Goal: Task Accomplishment & Management: Manage account settings

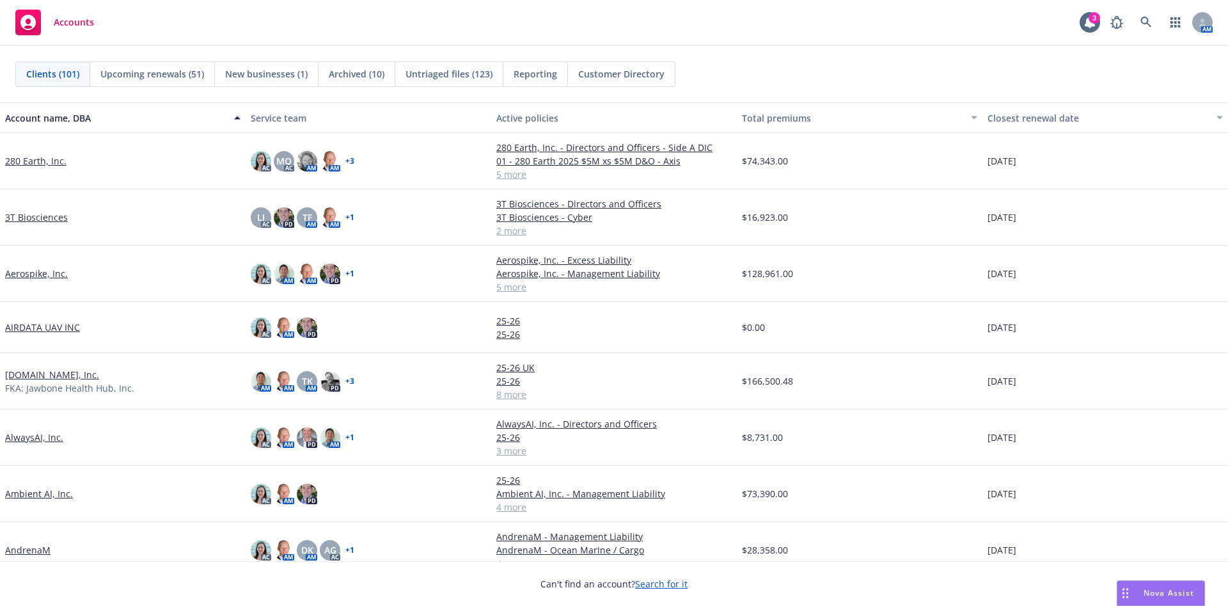
click at [27, 492] on link "Ambient AI, Inc." at bounding box center [39, 493] width 68 height 13
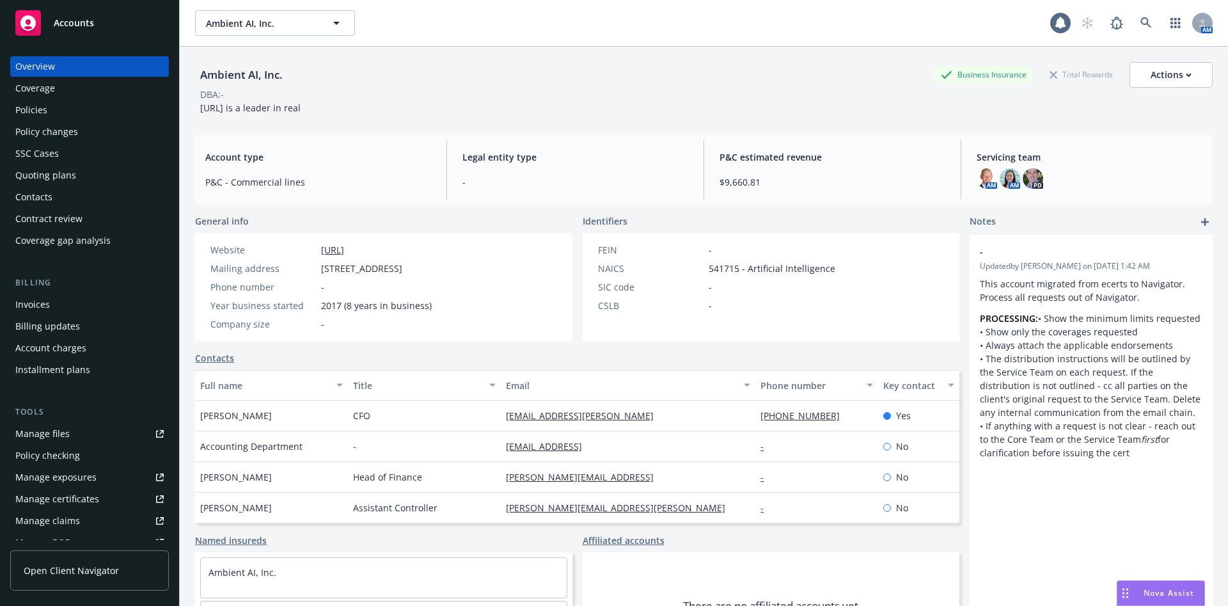
click at [116, 118] on div "Policies" at bounding box center [89, 110] width 148 height 20
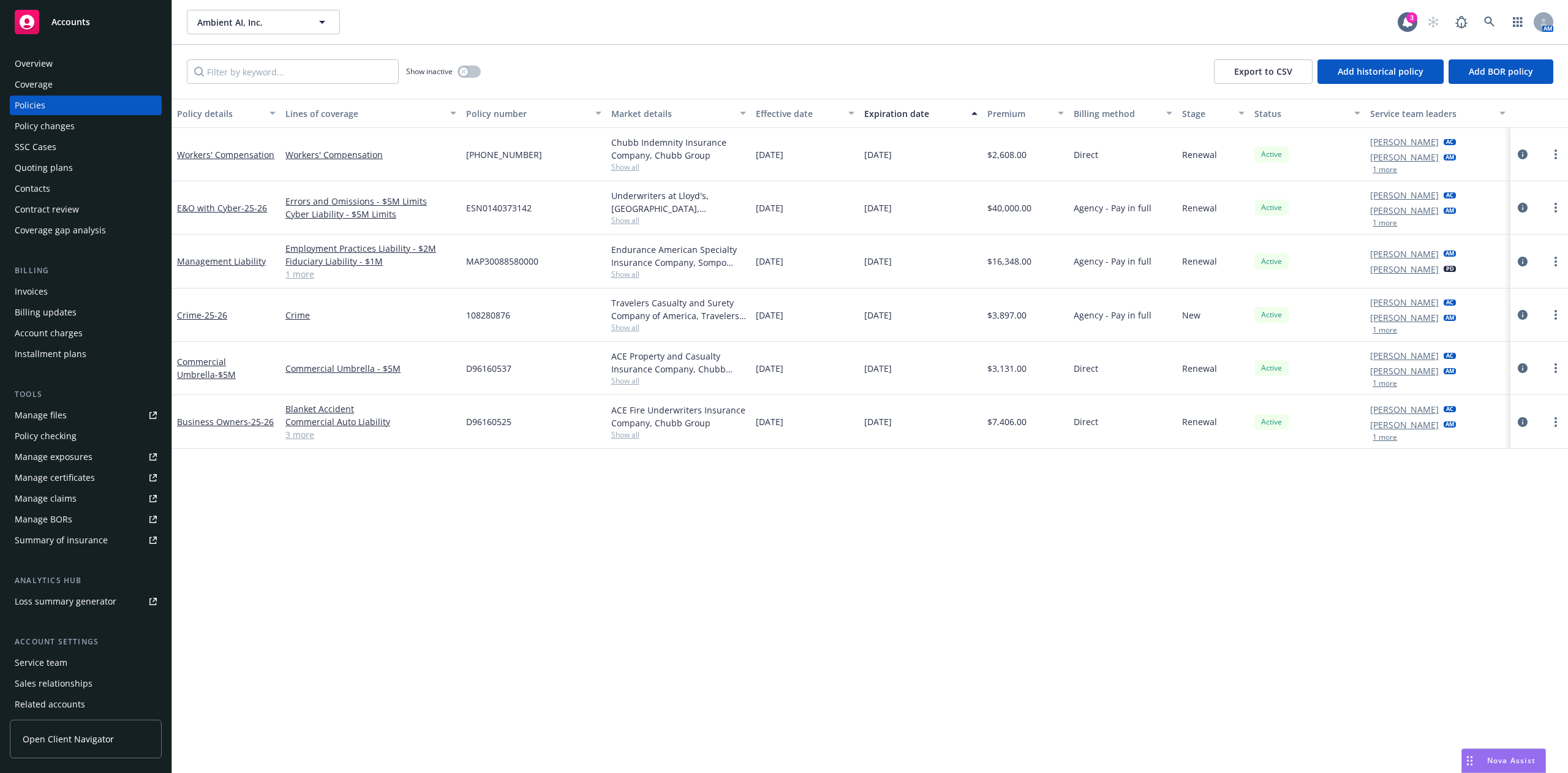
drag, startPoint x: 1141, startPoint y: 253, endPoint x: 1522, endPoint y: 337, distance: 390.1
click at [1175, 337] on div at bounding box center [1539, 315] width 57 height 54
click at [1175, 267] on link "circleInformation" at bounding box center [1522, 261] width 14 height 14
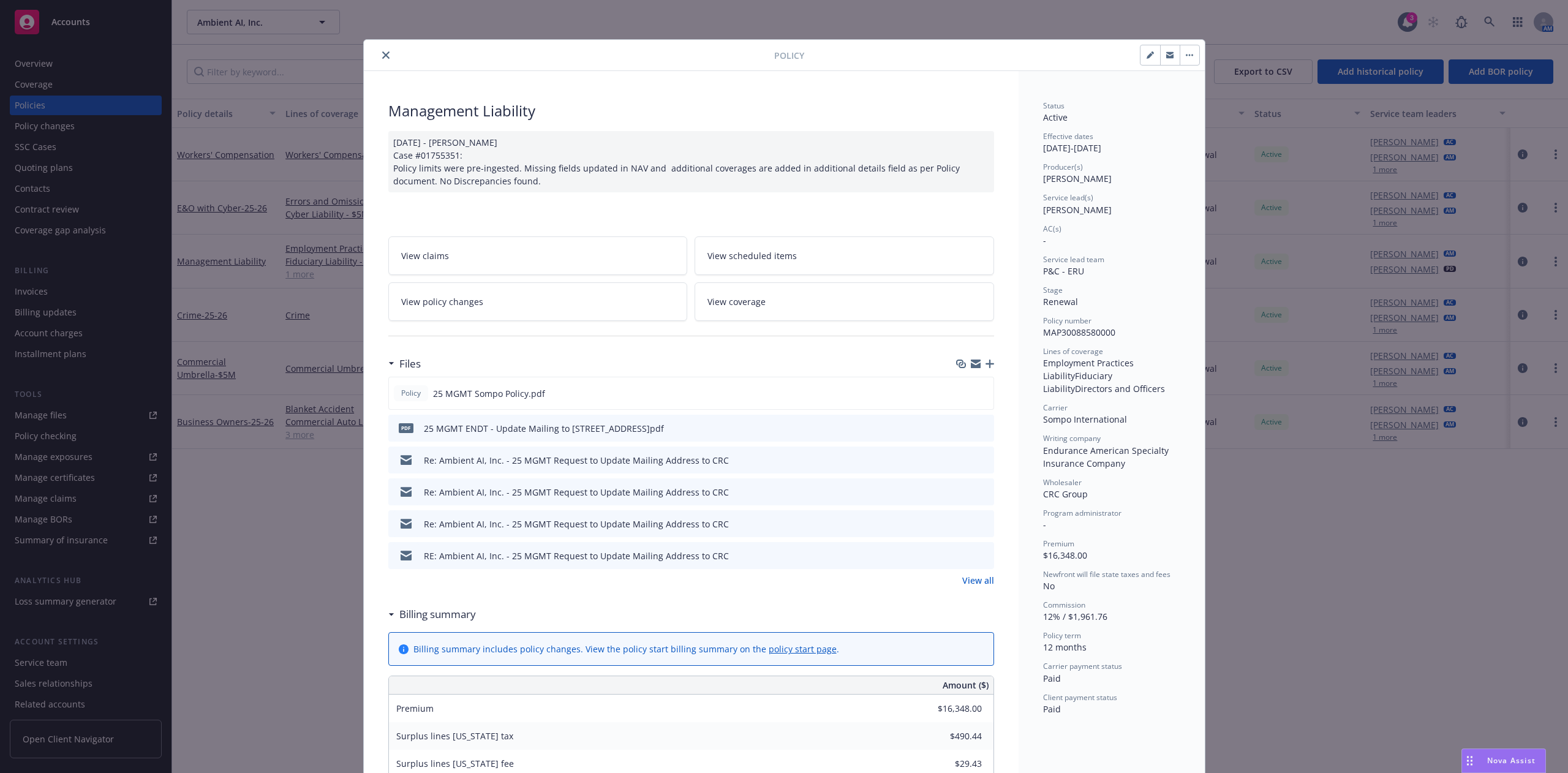
click at [1147, 54] on icon "button" at bounding box center [1150, 56] width 8 height 8
select select "RENEWAL"
select select "12"
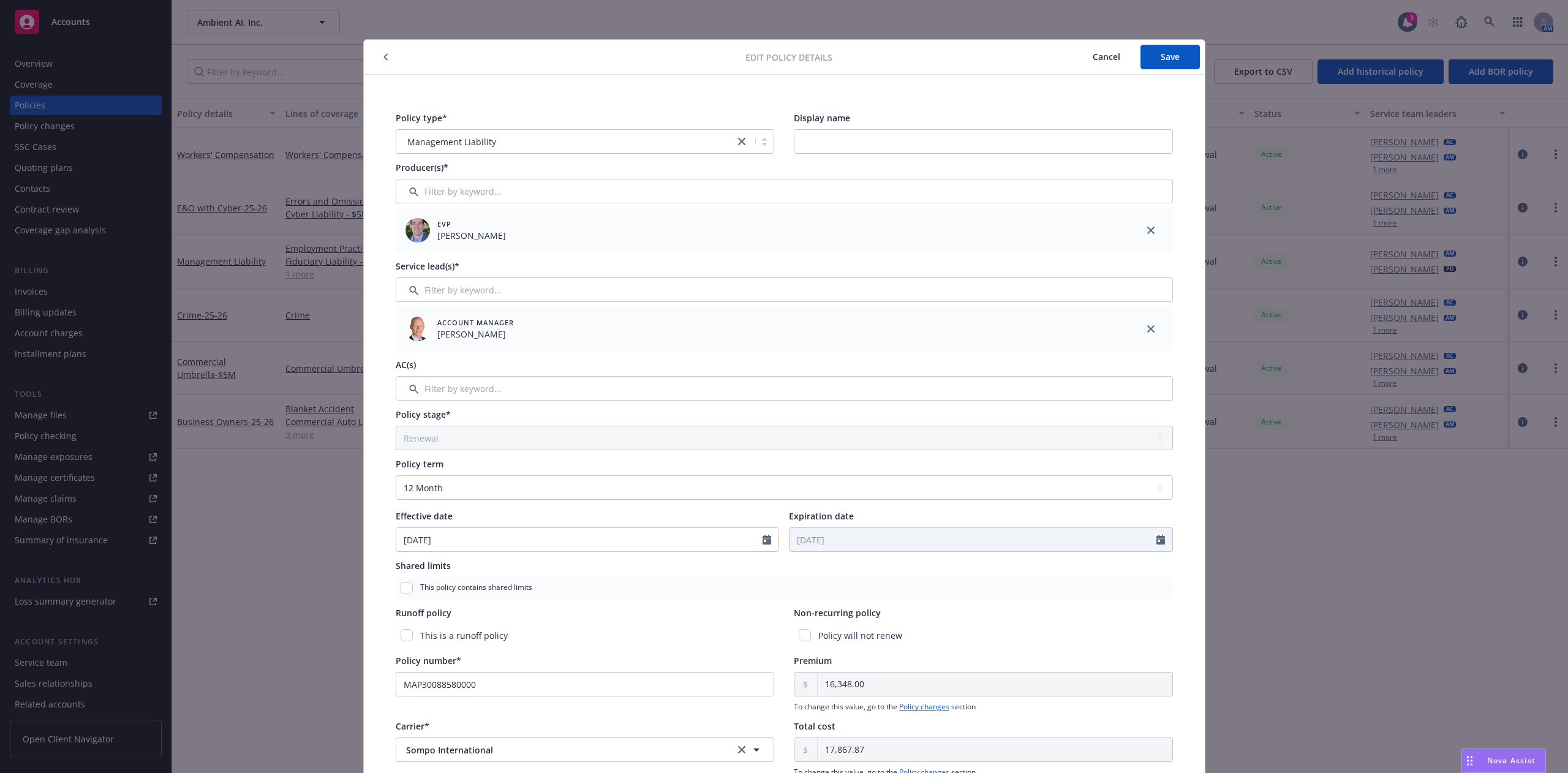
scroll to position [14, 0]
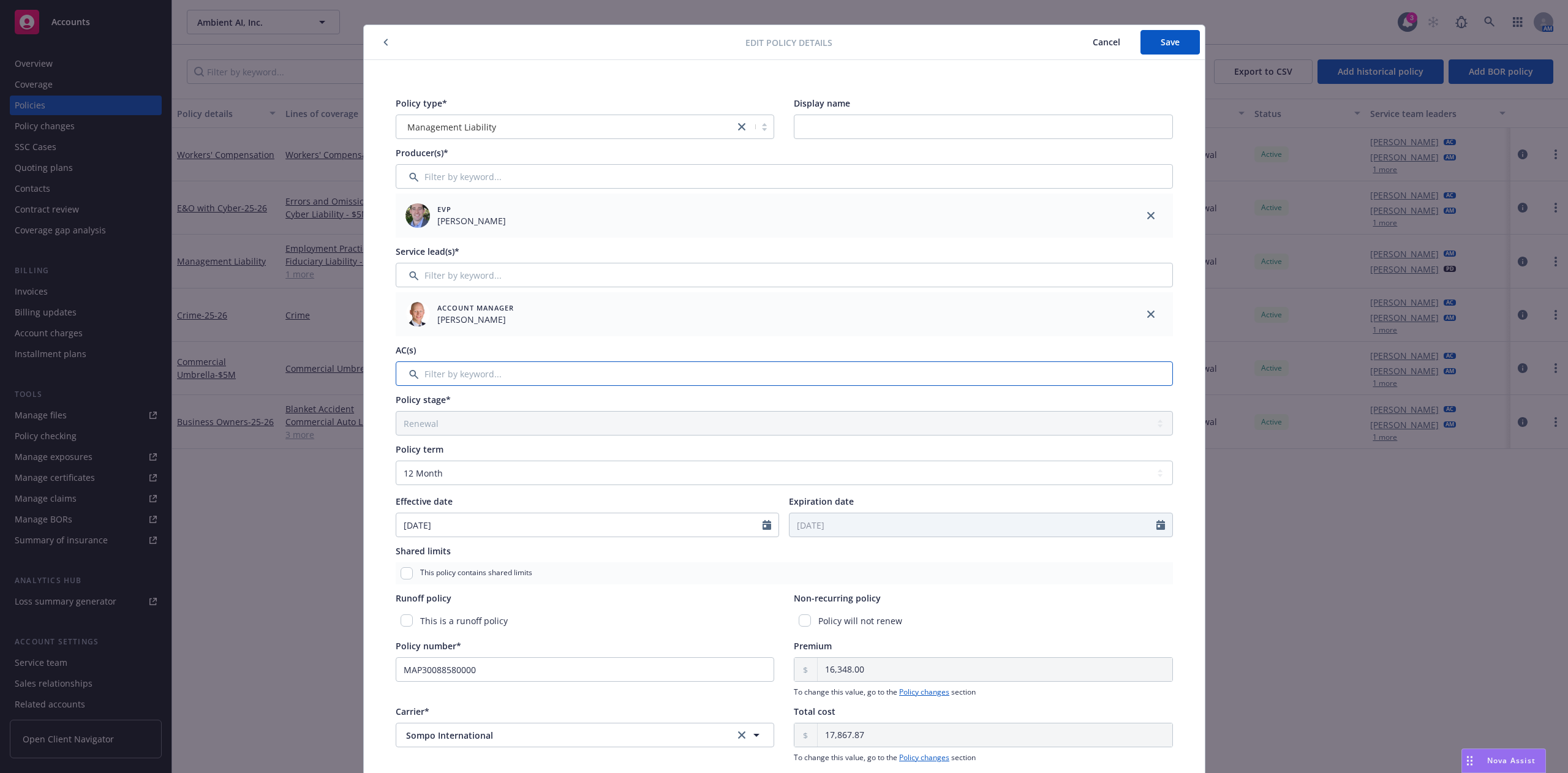
click at [871, 370] on input "Filter by keyword..." at bounding box center [784, 374] width 778 height 25
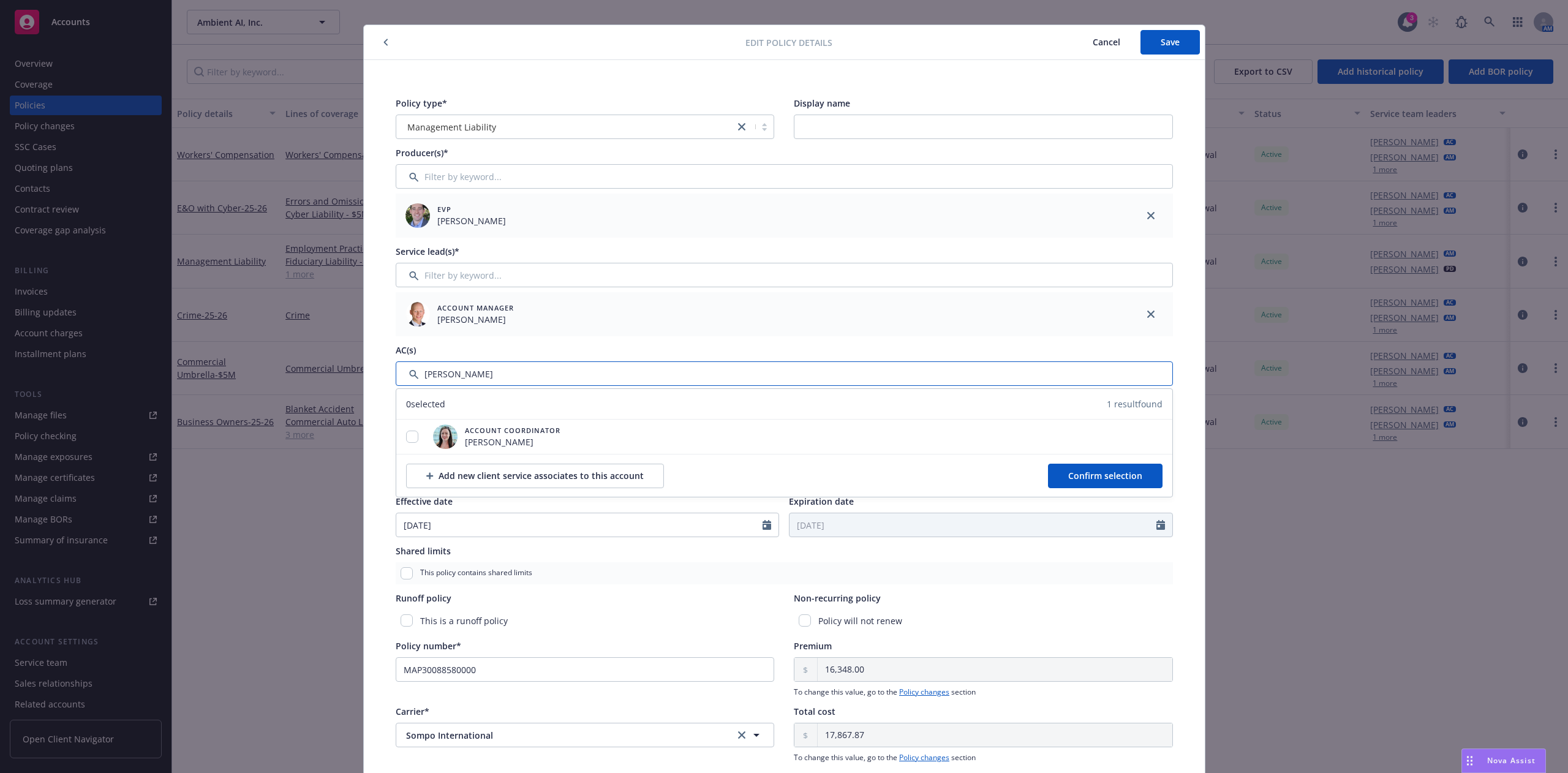
type input "[PERSON_NAME]"
click at [406, 431] on input "checkbox" at bounding box center [412, 437] width 12 height 12
checkbox input "true"
click at [1112, 477] on span "Confirm selection" at bounding box center [1104, 476] width 74 height 11
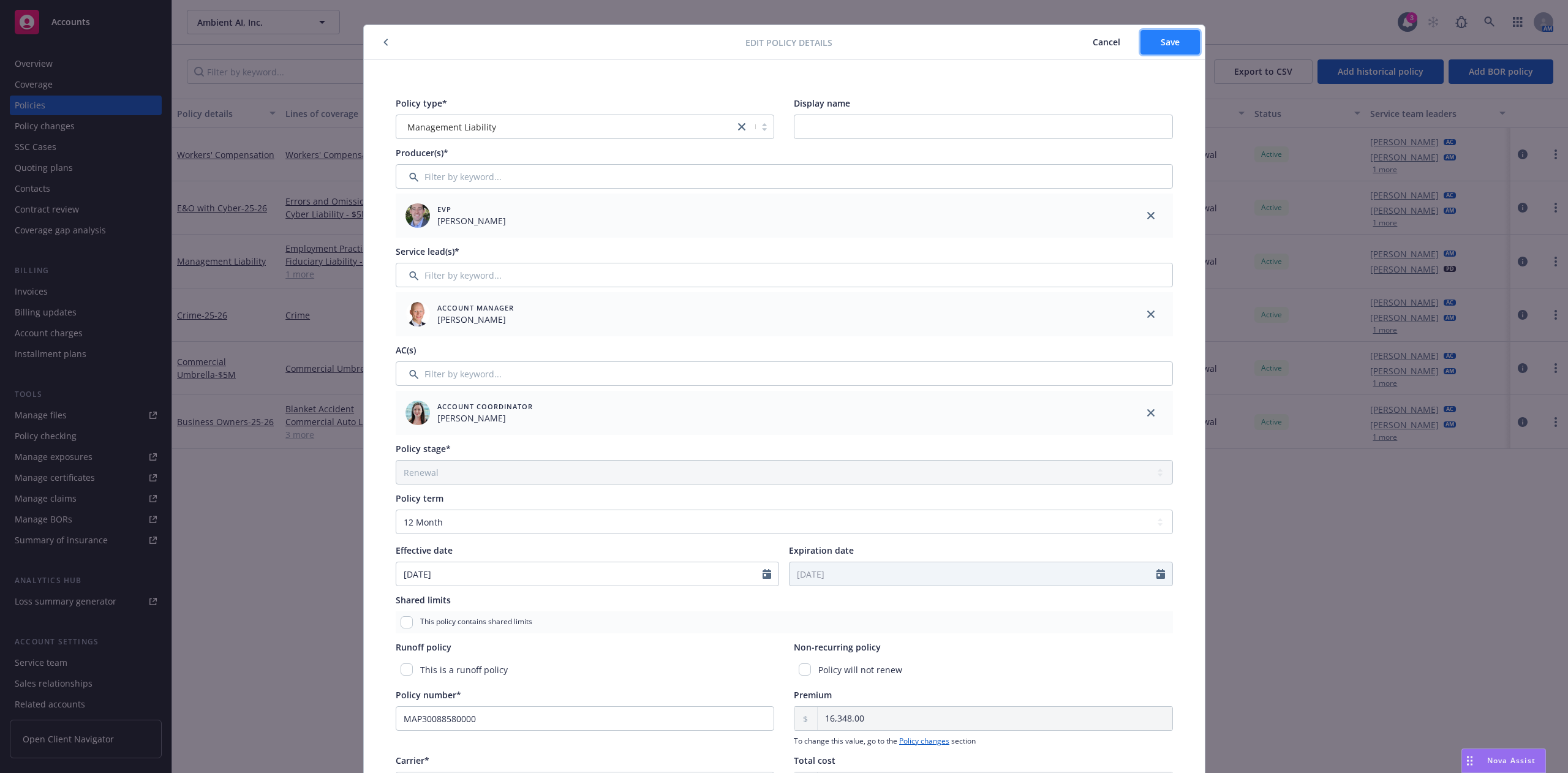
click at [1161, 45] on span "Save" at bounding box center [1170, 42] width 19 height 11
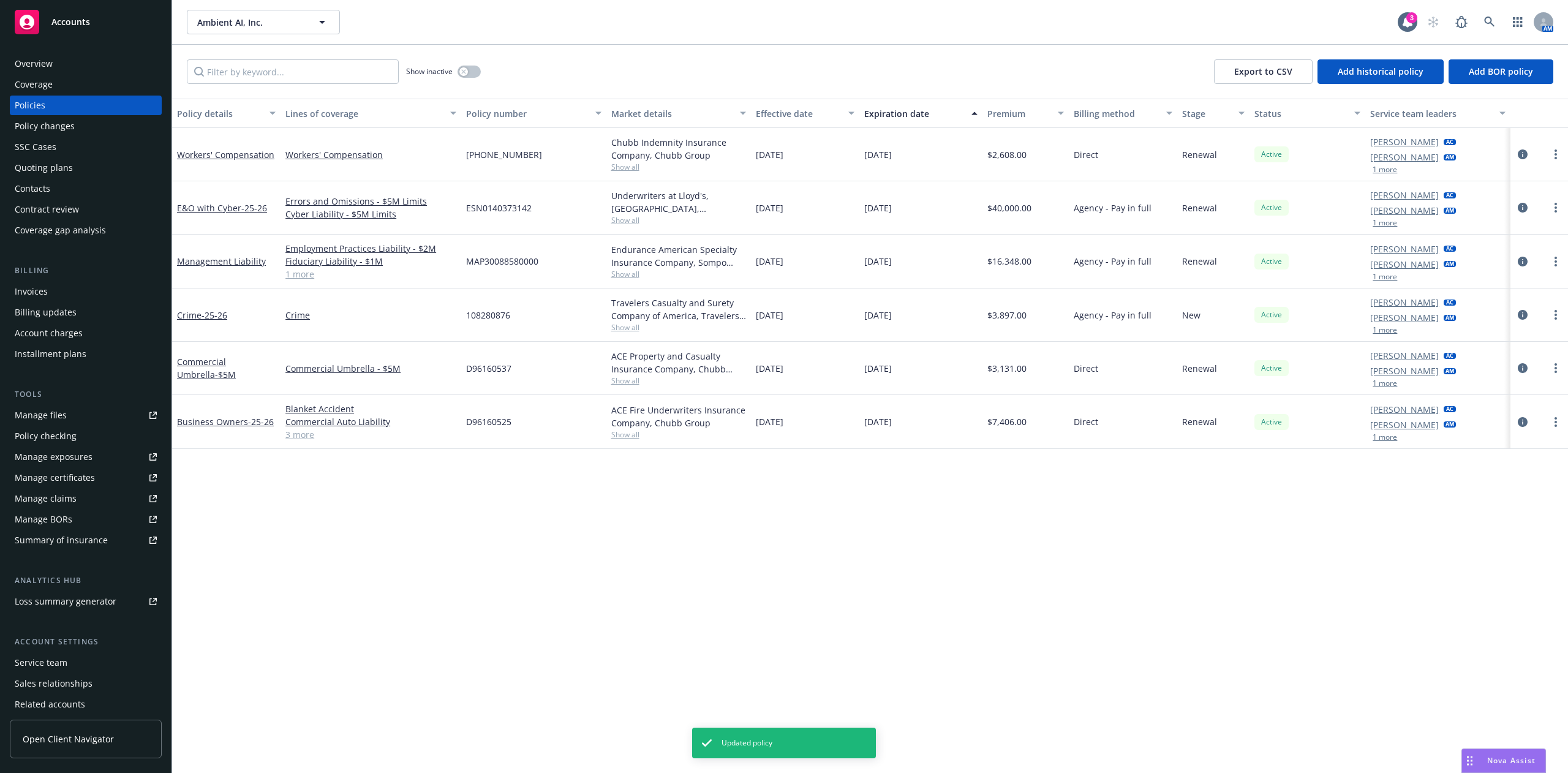
click at [356, 580] on div "Policy details Lines of coverage Policy number Market details Effective date Ex…" at bounding box center [870, 436] width 1396 height 674
click at [292, 479] on div "Policy details Lines of coverage Policy number Market details Effective date Ex…" at bounding box center [870, 436] width 1396 height 674
